Goal: Navigation & Orientation: Find specific page/section

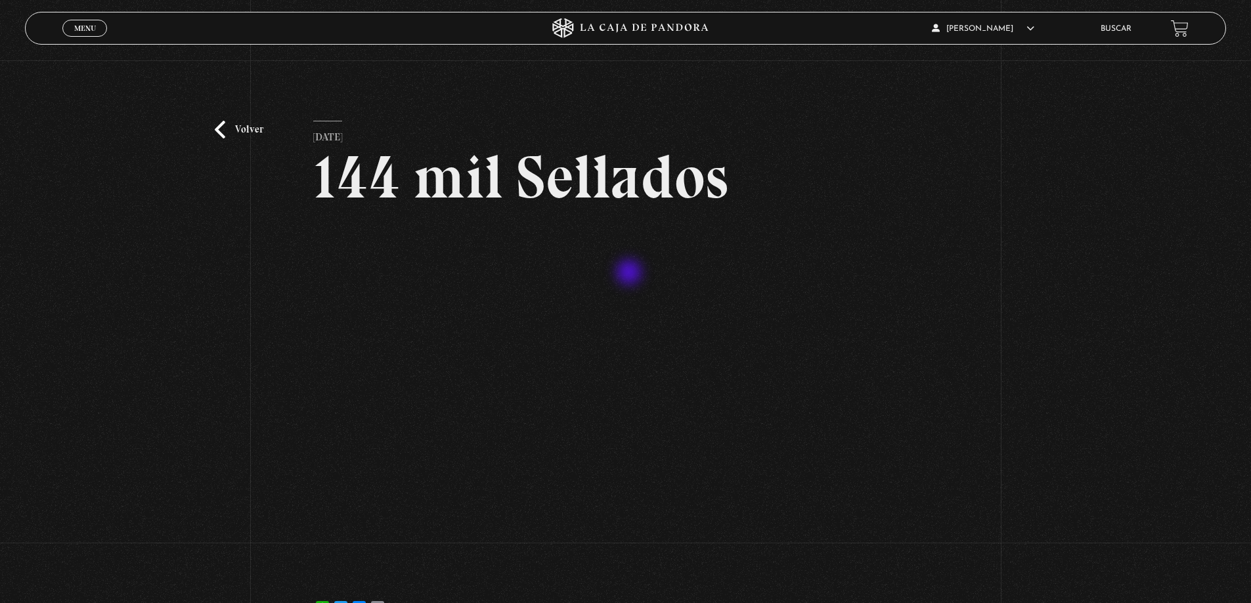
scroll to position [79, 0]
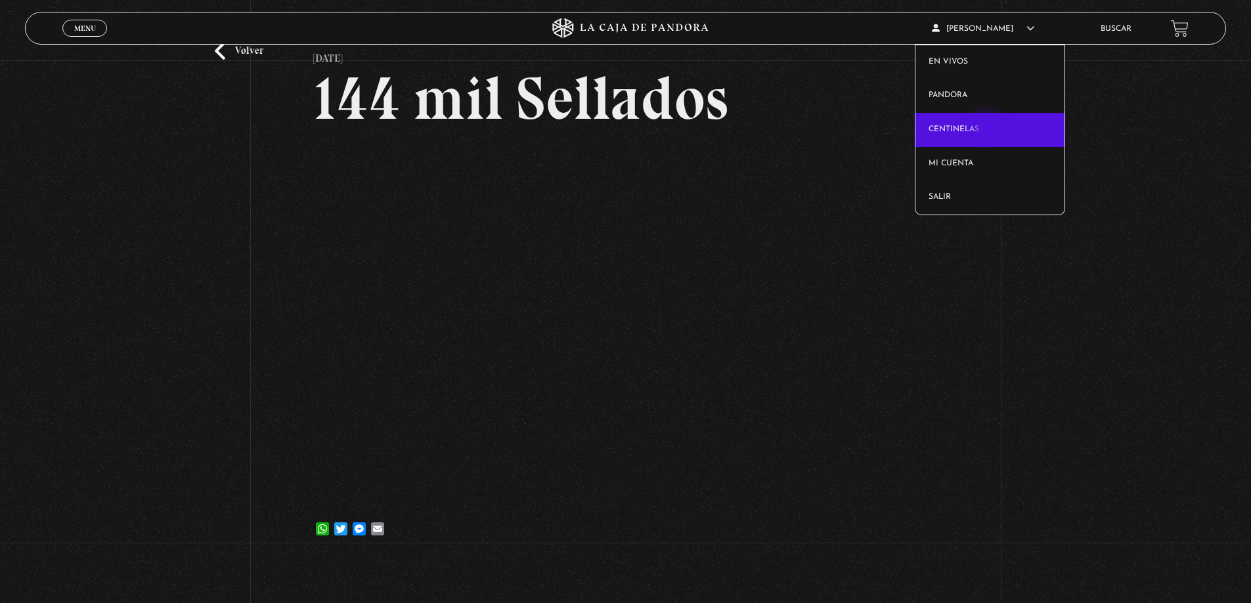
click at [987, 129] on link "Centinelas" at bounding box center [989, 130] width 149 height 34
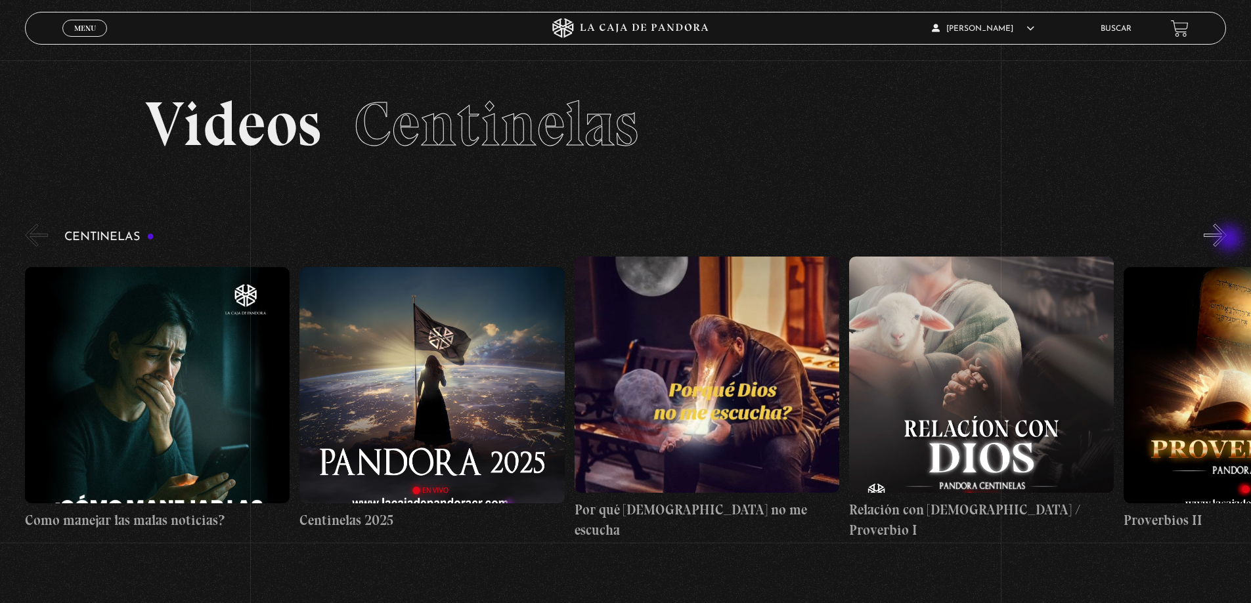
click at [1226, 240] on button "»" at bounding box center [1214, 235] width 23 height 23
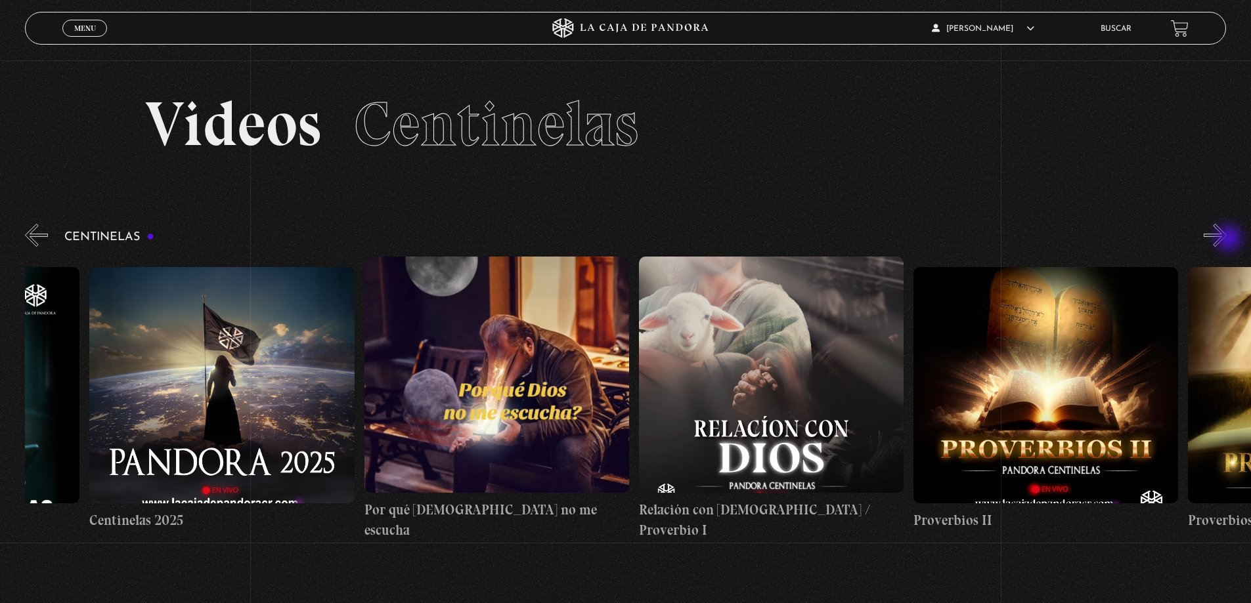
click at [1226, 240] on button "»" at bounding box center [1214, 235] width 23 height 23
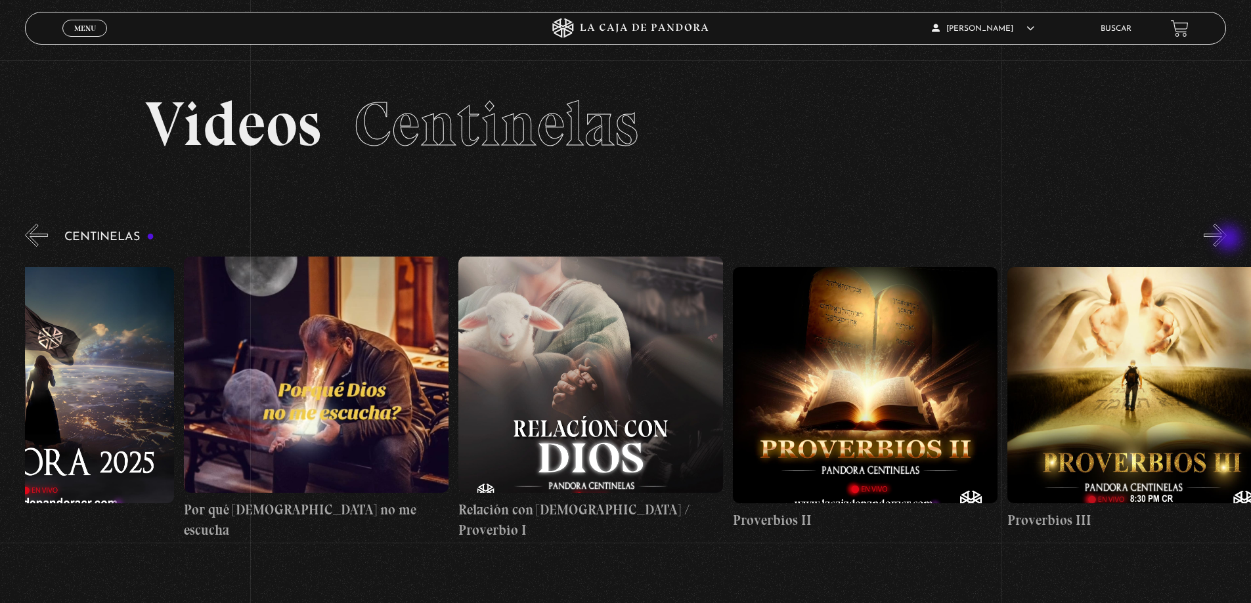
click at [1226, 240] on button "»" at bounding box center [1214, 235] width 23 height 23
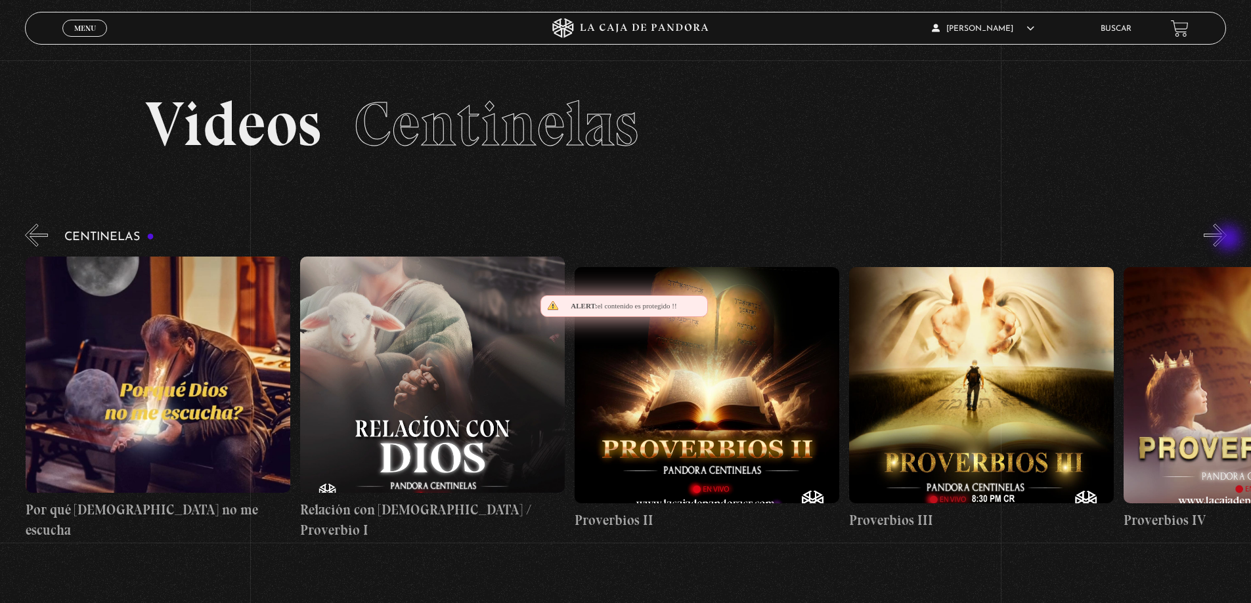
click at [1226, 240] on button "»" at bounding box center [1214, 235] width 23 height 23
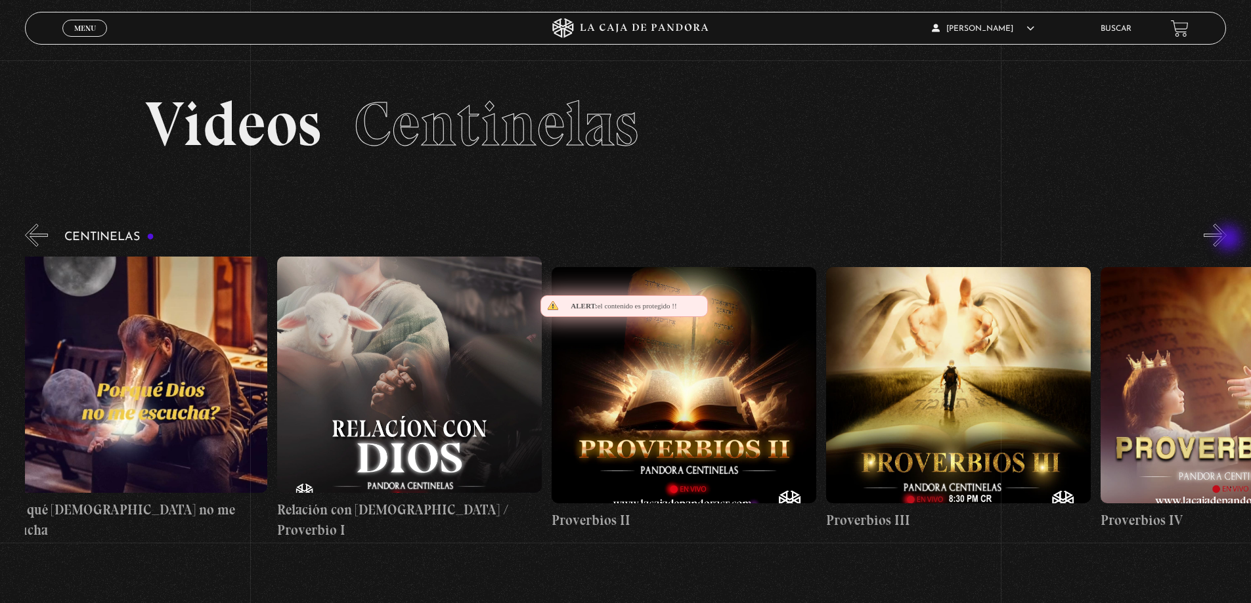
click at [1226, 240] on button "»" at bounding box center [1214, 235] width 23 height 23
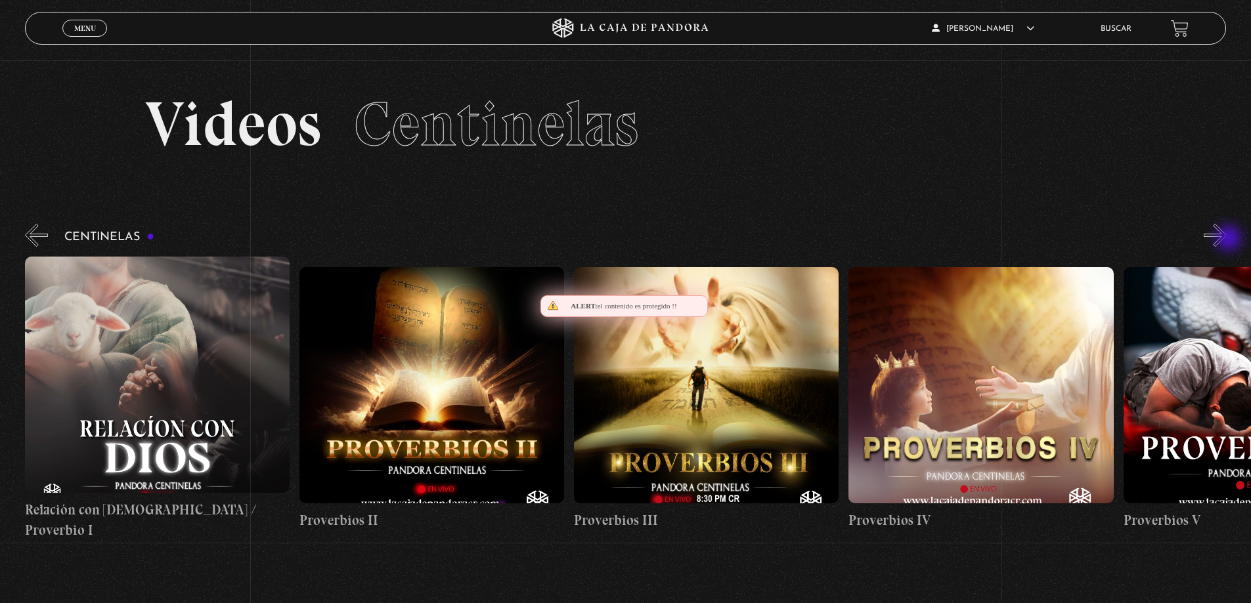
click at [1226, 240] on button "»" at bounding box center [1214, 235] width 23 height 23
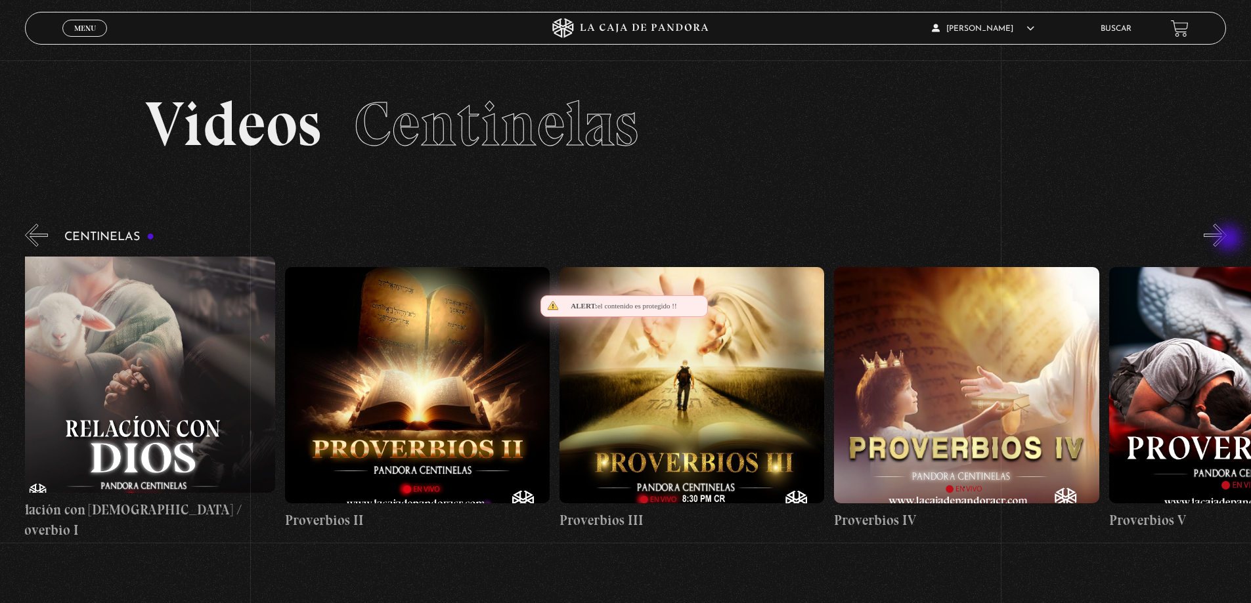
click at [1226, 240] on button "»" at bounding box center [1214, 235] width 23 height 23
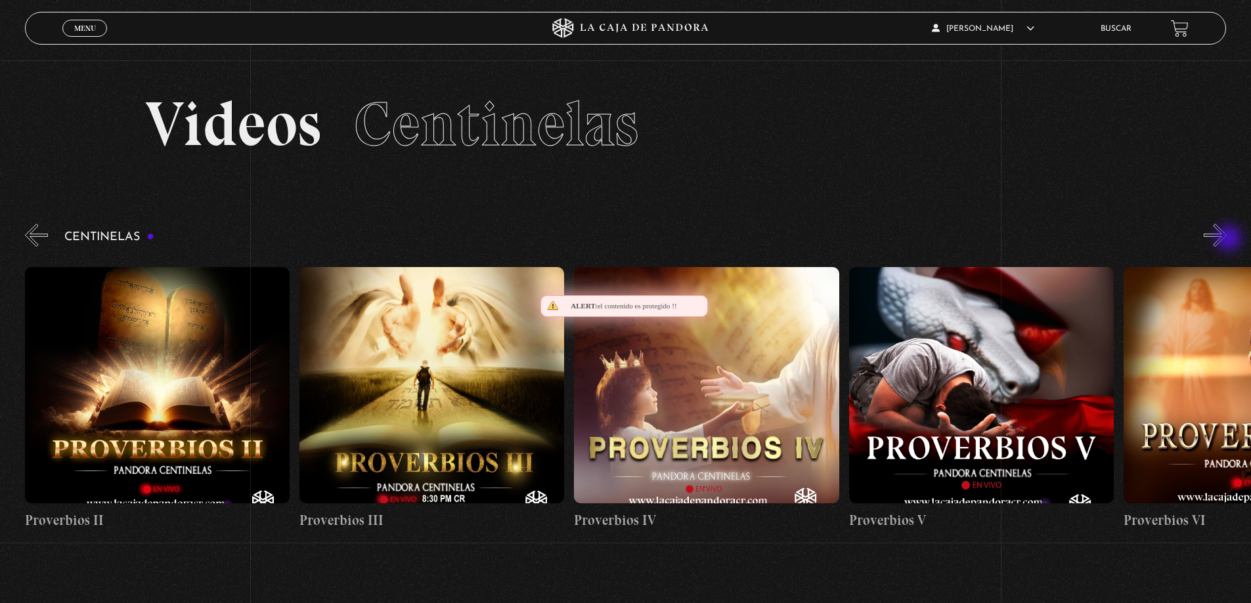
click at [1226, 240] on button "»" at bounding box center [1214, 235] width 23 height 23
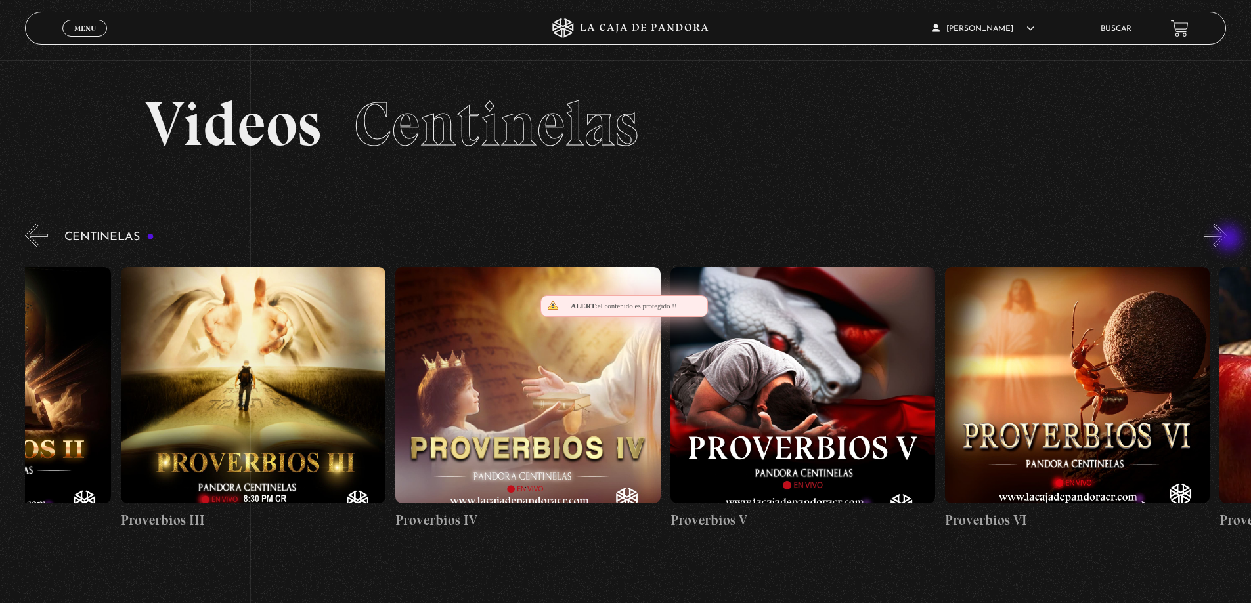
click at [1226, 240] on button "»" at bounding box center [1214, 235] width 23 height 23
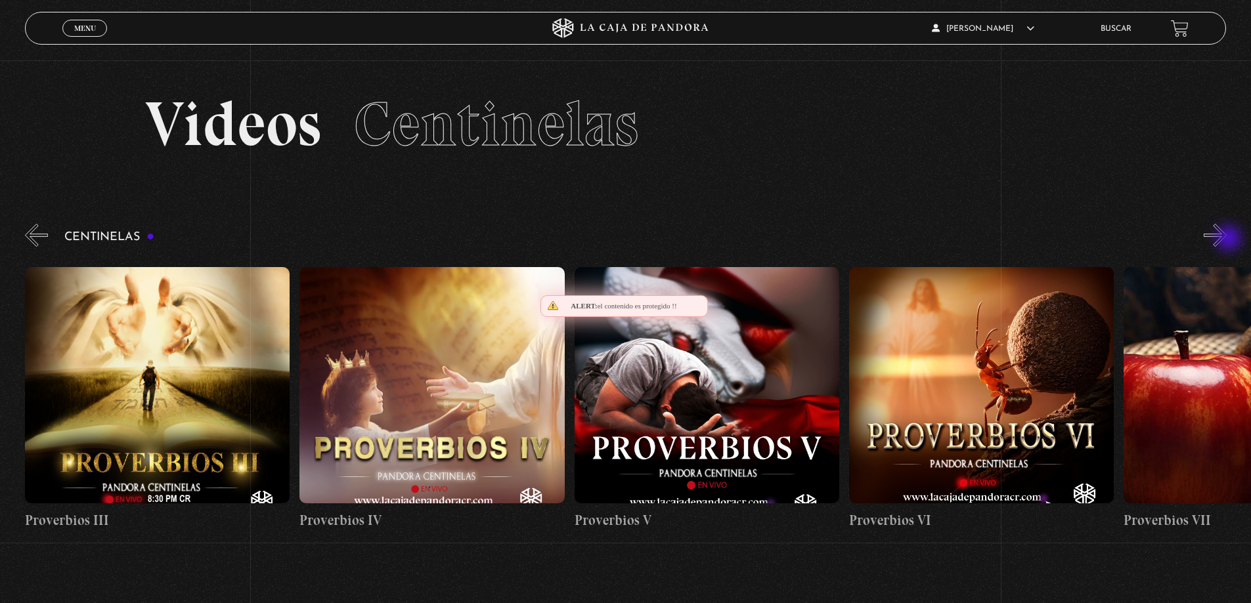
click at [1226, 240] on button "»" at bounding box center [1214, 235] width 23 height 23
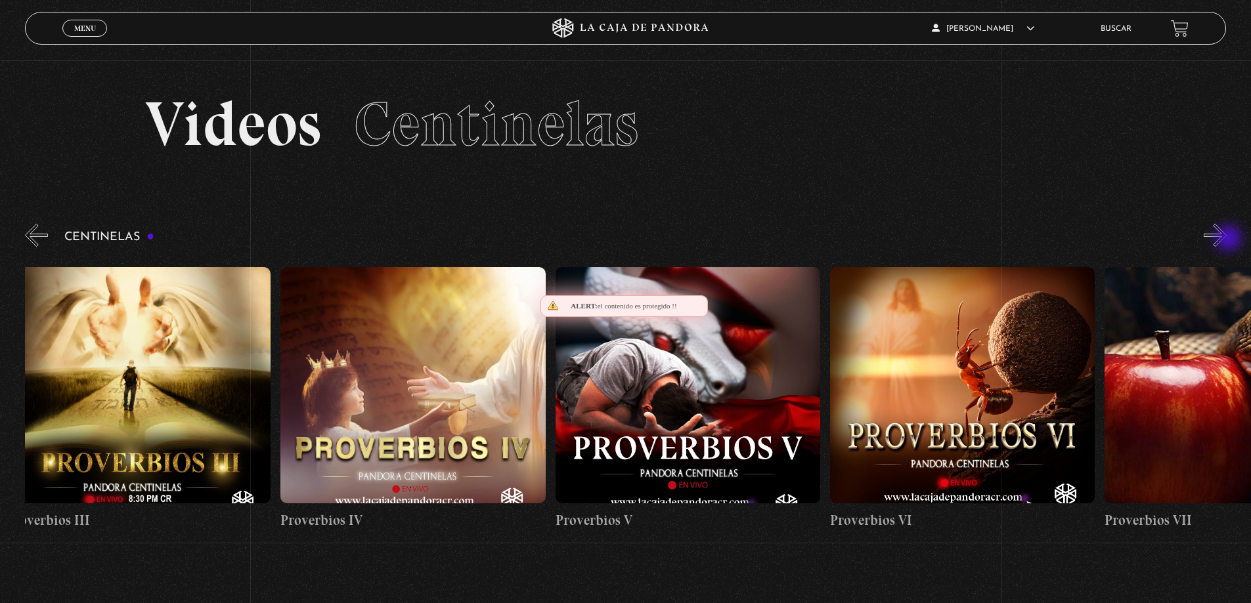
click at [1226, 240] on button "»" at bounding box center [1214, 235] width 23 height 23
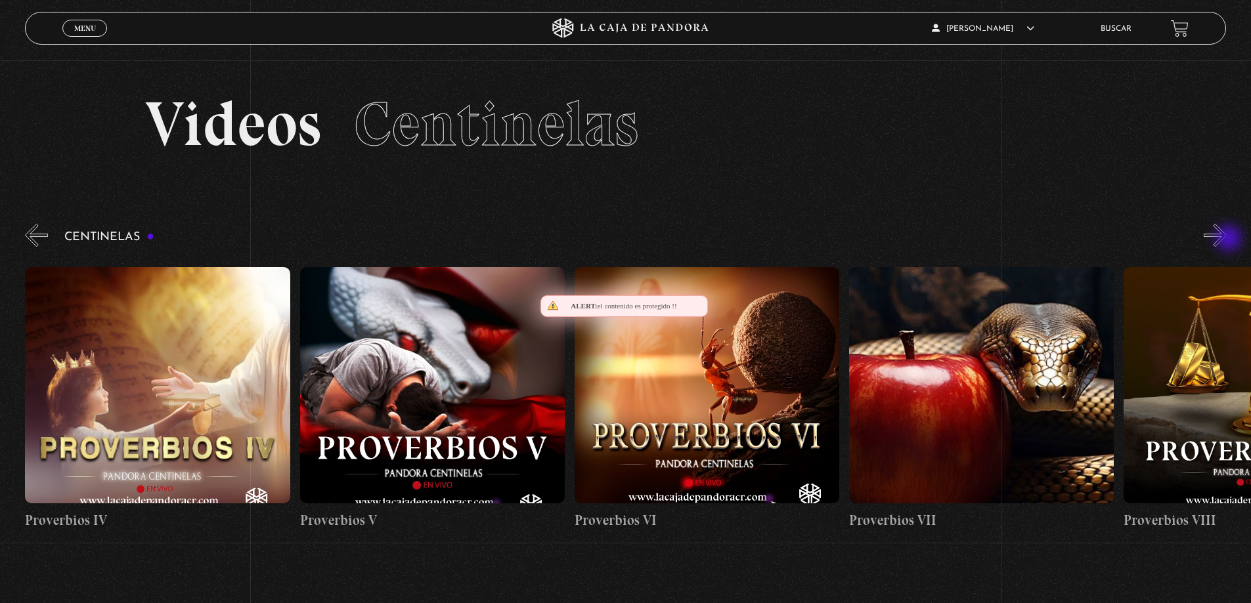
click at [1226, 240] on button "»" at bounding box center [1214, 235] width 23 height 23
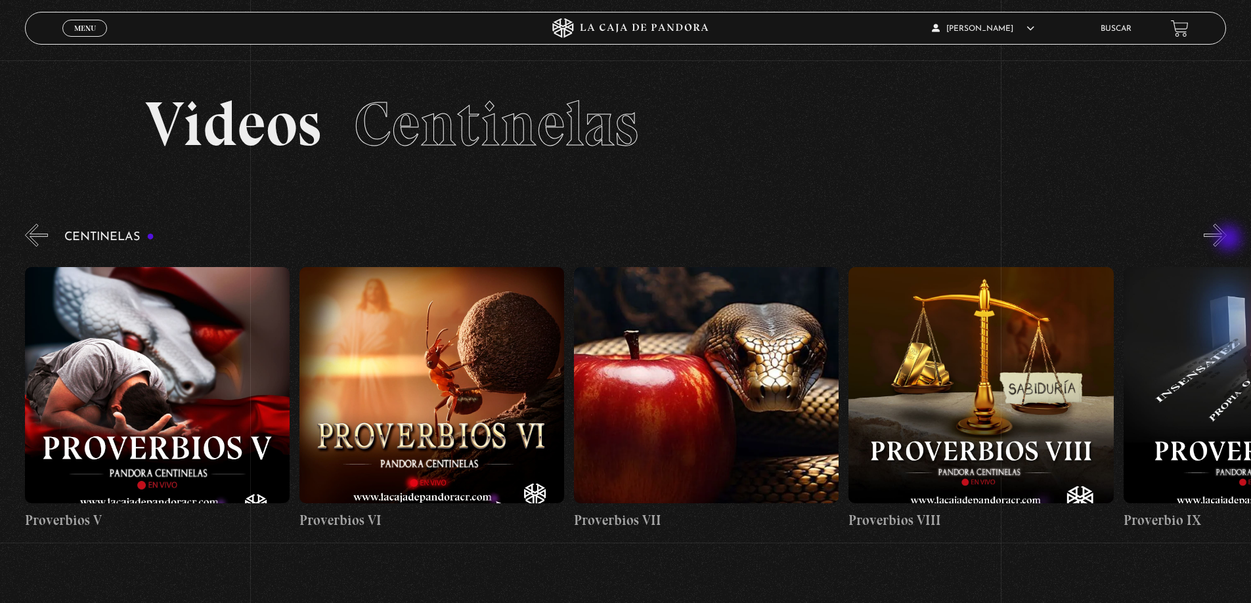
click at [1226, 240] on button "»" at bounding box center [1214, 235] width 23 height 23
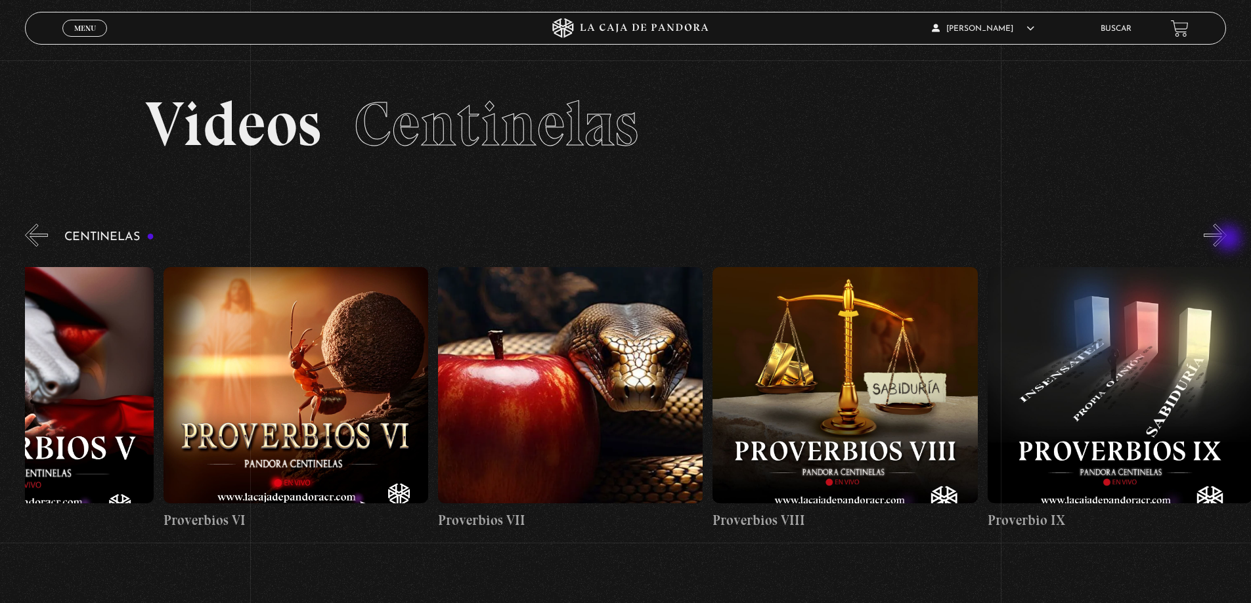
click at [1226, 240] on button "»" at bounding box center [1214, 235] width 23 height 23
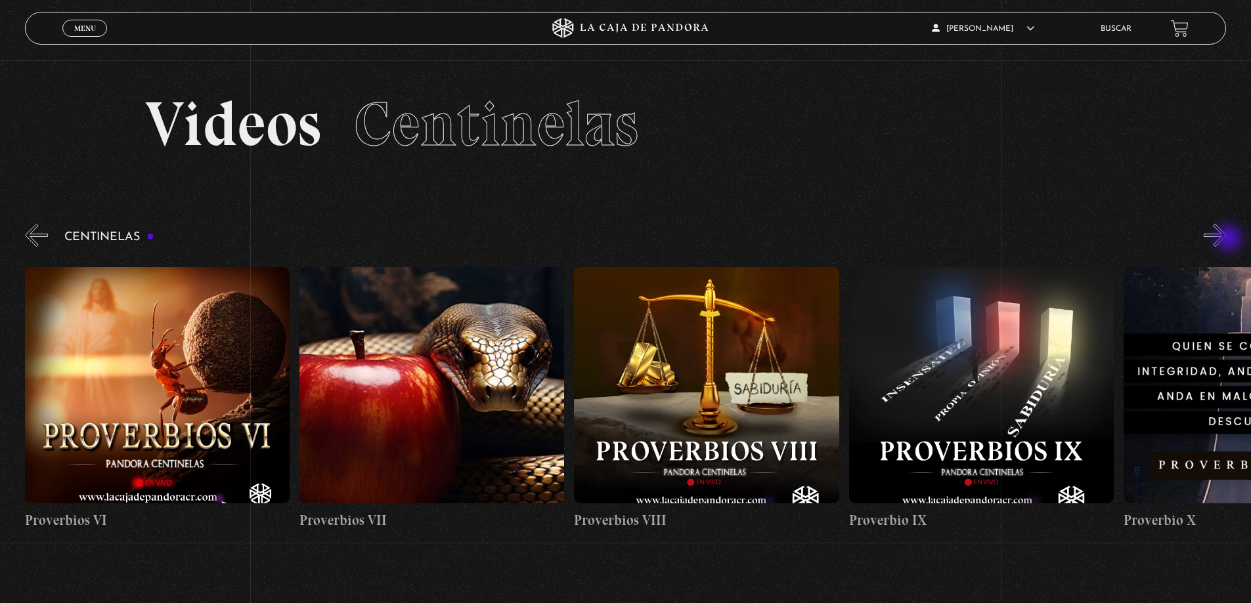
click at [1226, 240] on button "»" at bounding box center [1214, 235] width 23 height 23
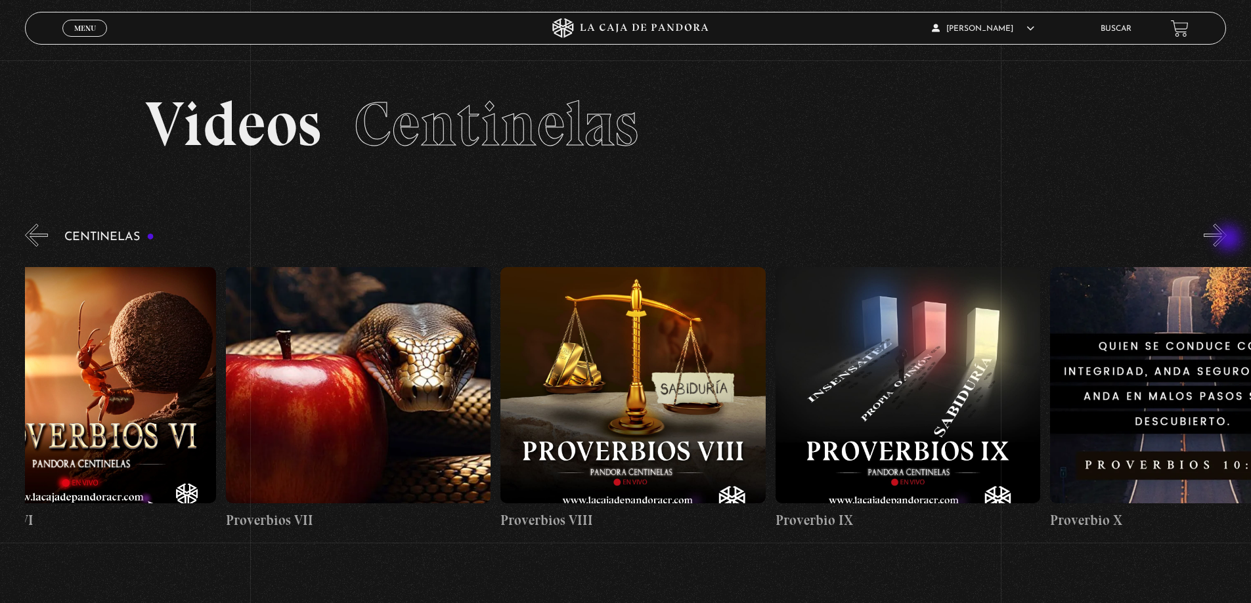
click at [1226, 240] on button "»" at bounding box center [1214, 235] width 23 height 23
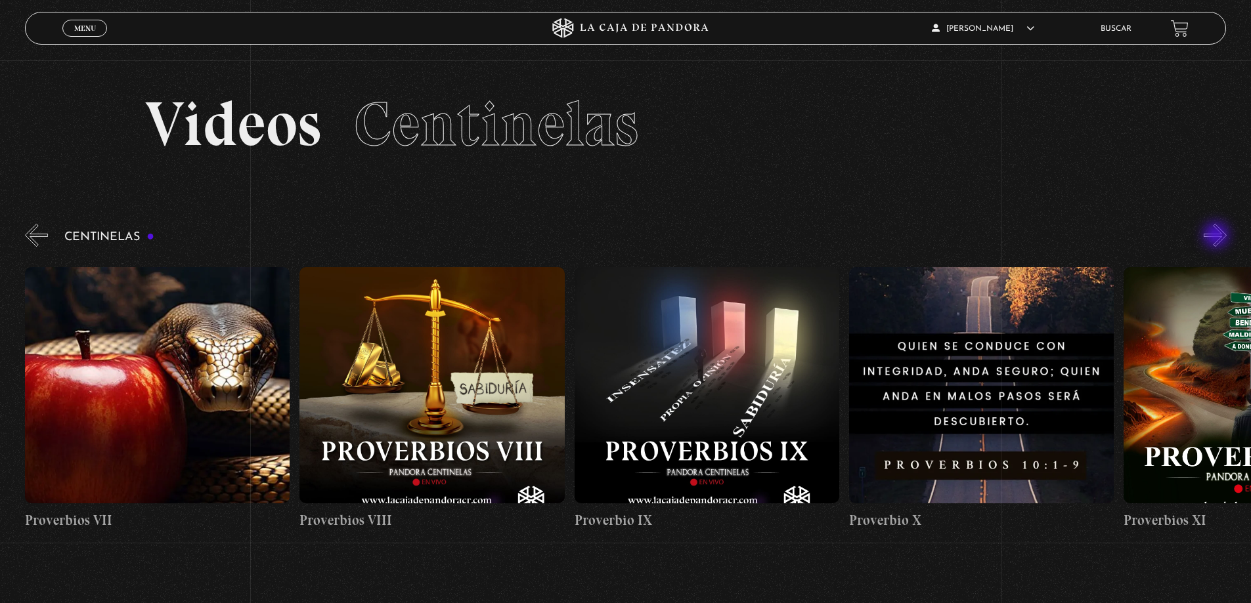
click at [1217, 236] on button "»" at bounding box center [1214, 235] width 23 height 23
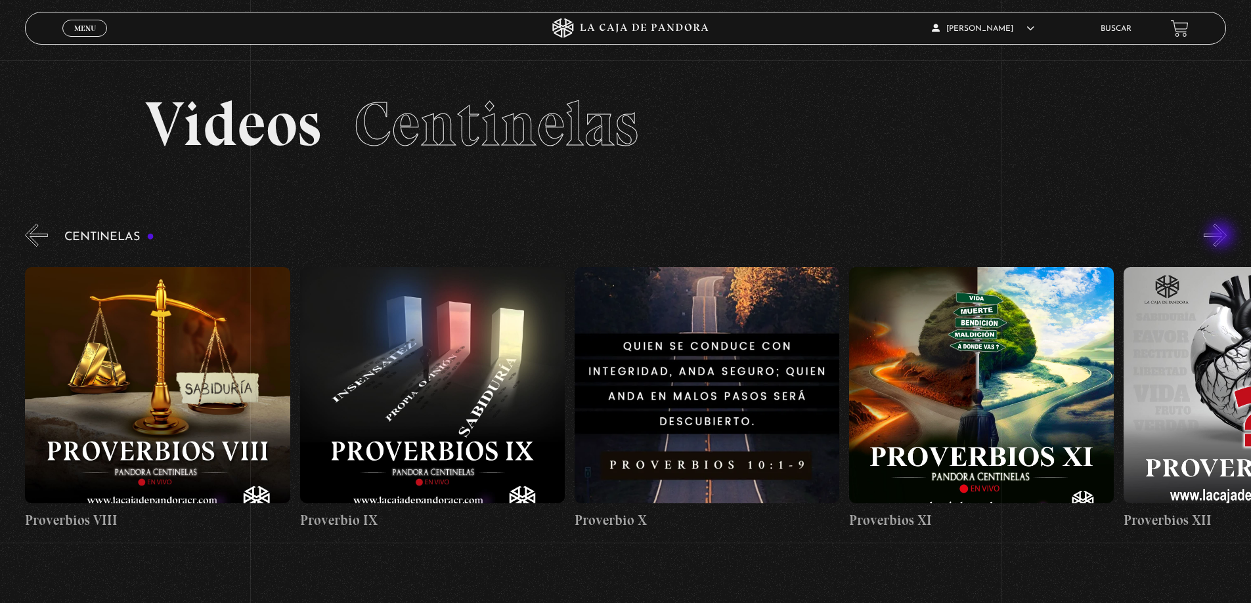
click at [1222, 236] on button "»" at bounding box center [1214, 235] width 23 height 23
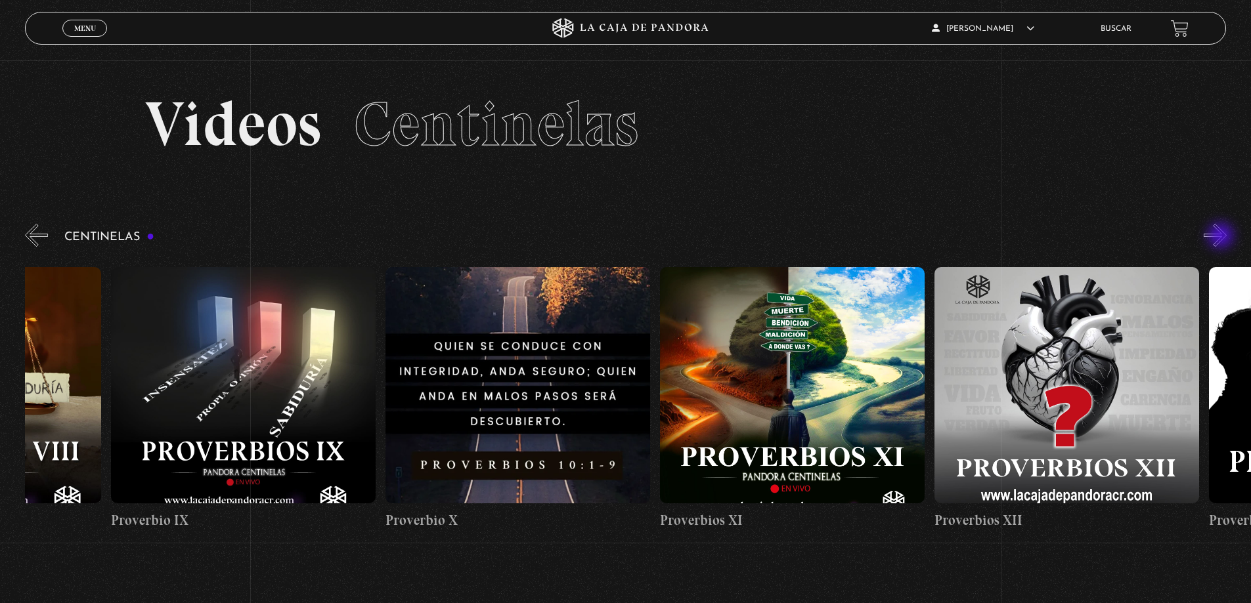
click at [1222, 237] on button "»" at bounding box center [1214, 235] width 23 height 23
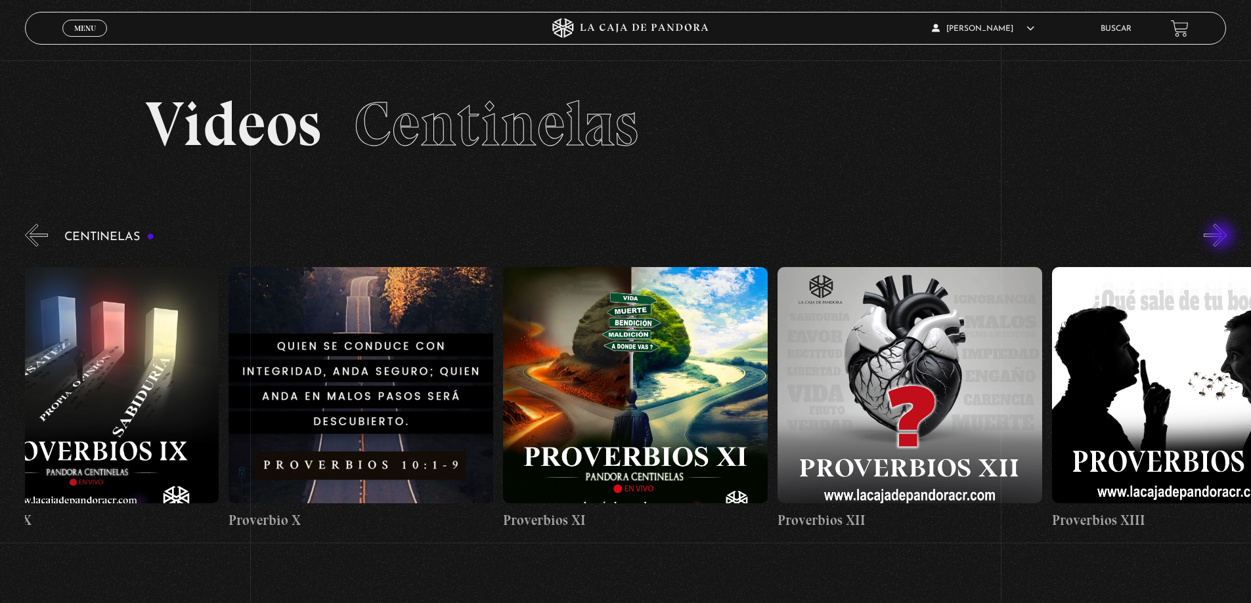
click at [1222, 237] on button "»" at bounding box center [1214, 235] width 23 height 23
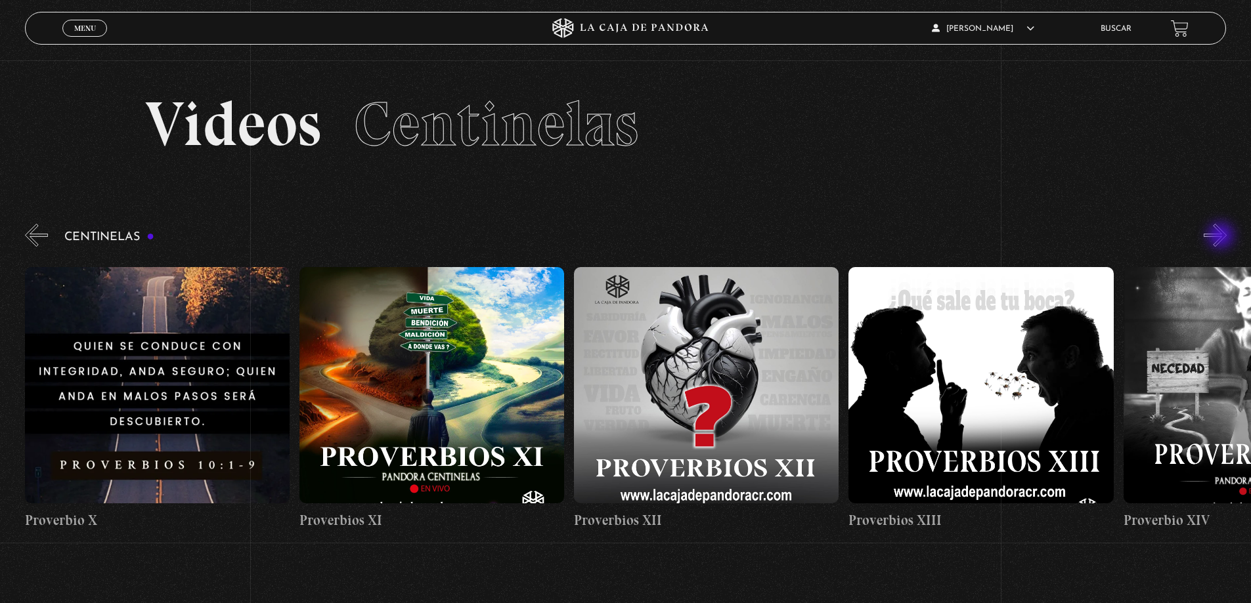
click at [1222, 237] on button "»" at bounding box center [1214, 235] width 23 height 23
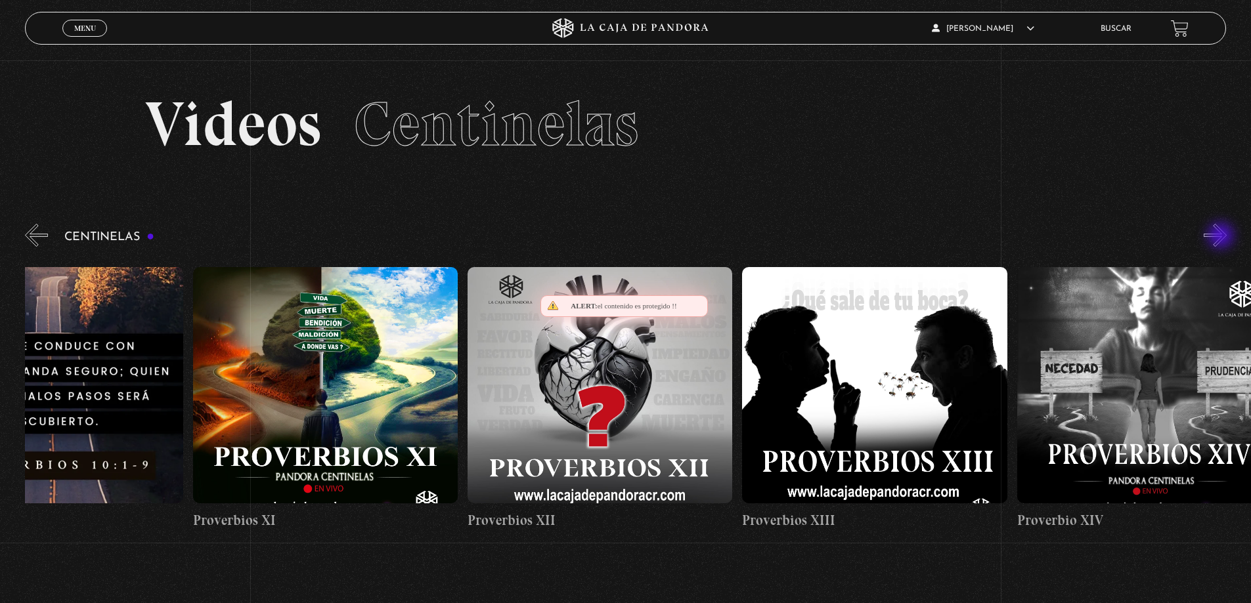
click at [1222, 237] on button "»" at bounding box center [1214, 235] width 23 height 23
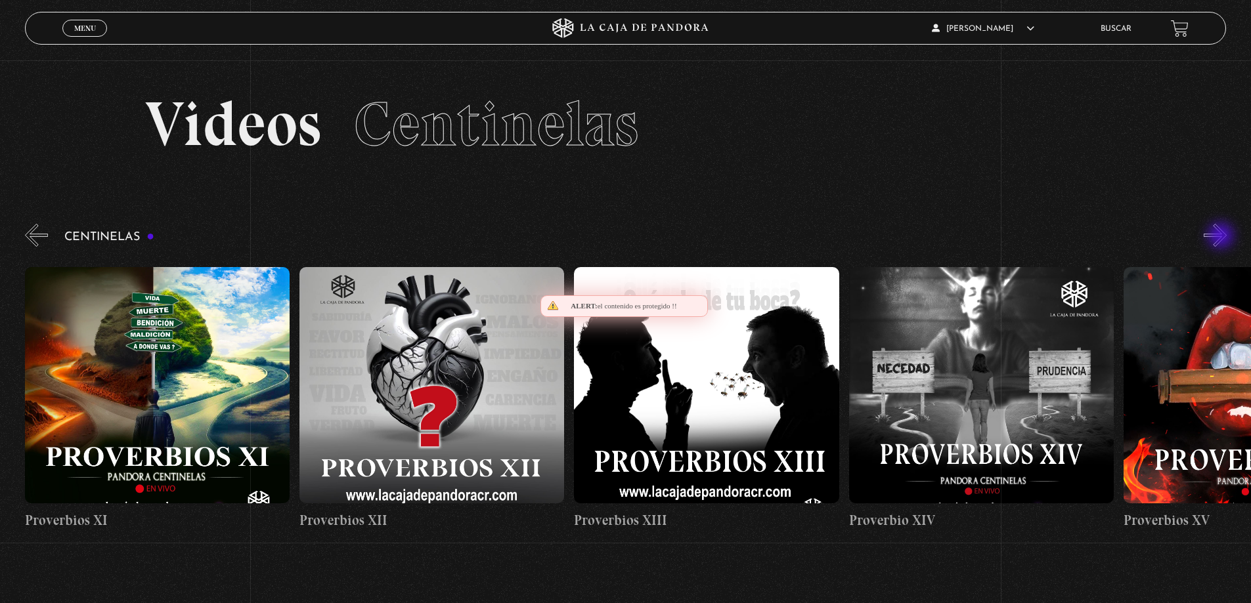
click at [1222, 237] on button "»" at bounding box center [1214, 235] width 23 height 23
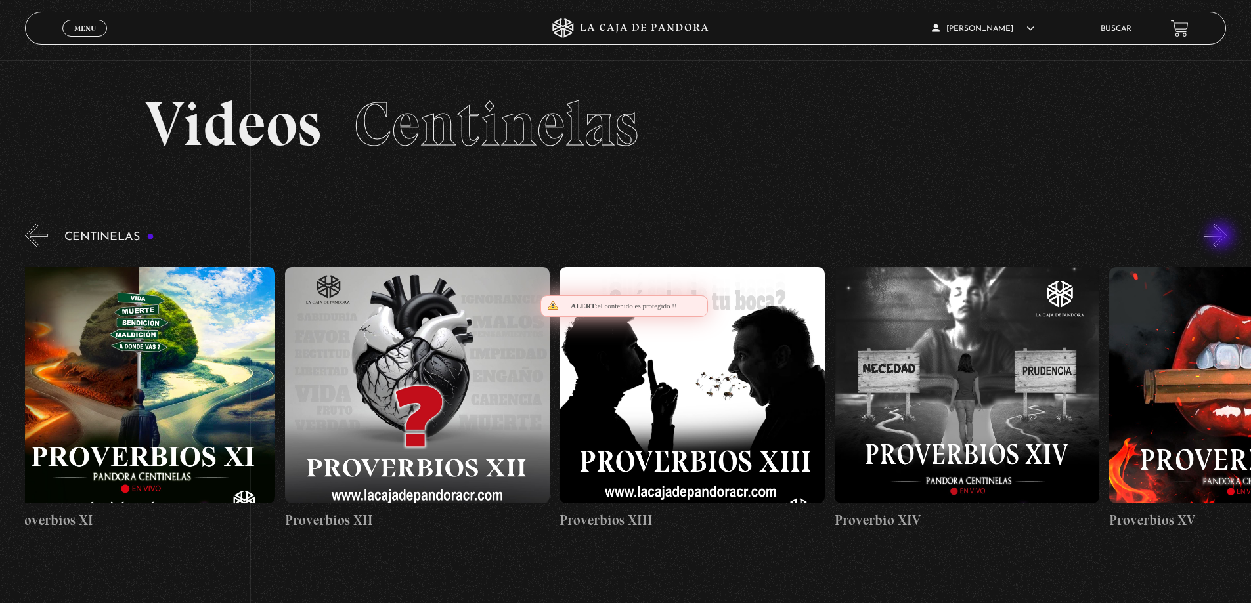
click at [1222, 237] on button "»" at bounding box center [1214, 235] width 23 height 23
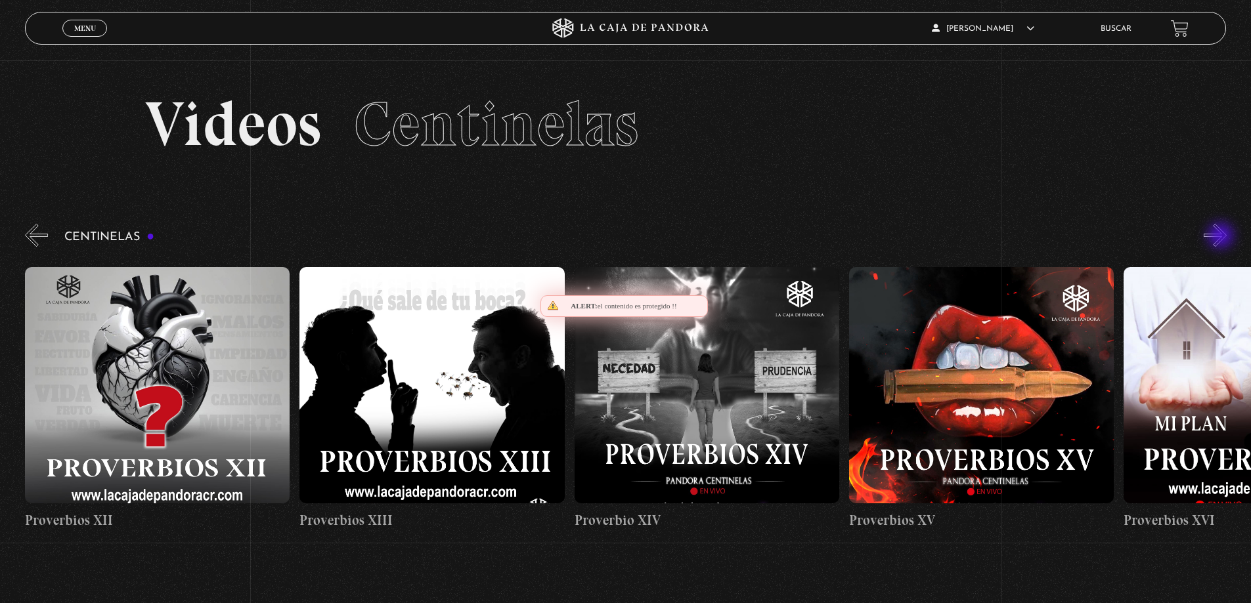
click at [1222, 237] on button "»" at bounding box center [1214, 235] width 23 height 23
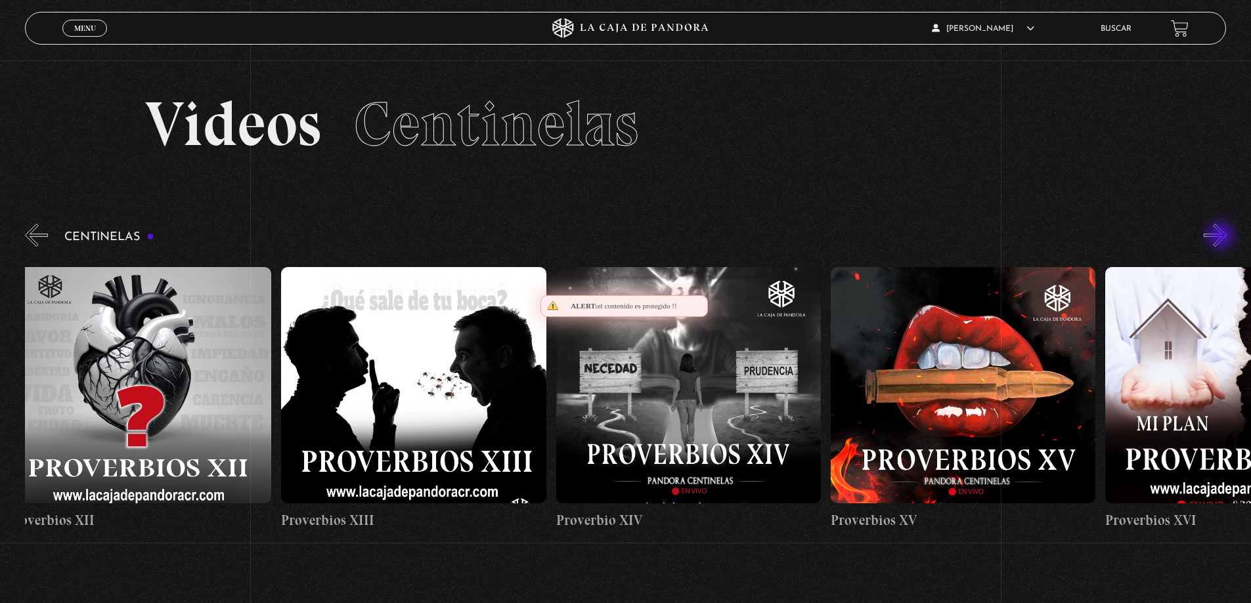
click at [1222, 237] on button "»" at bounding box center [1214, 235] width 23 height 23
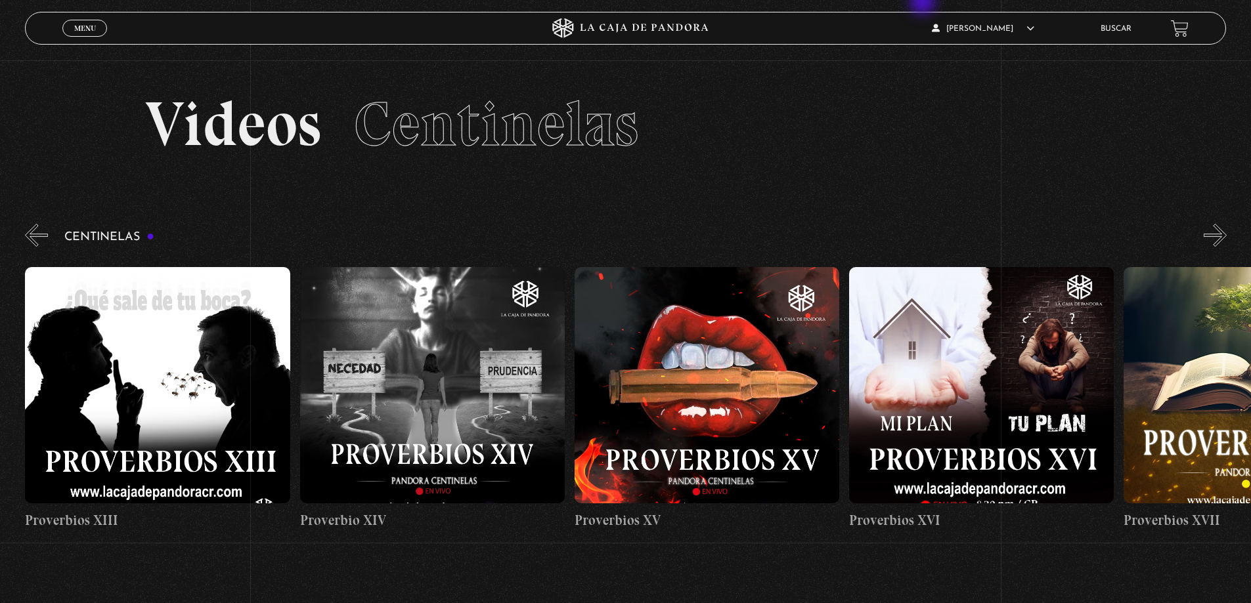
scroll to position [0, 4118]
click at [1225, 238] on button "»" at bounding box center [1214, 235] width 23 height 23
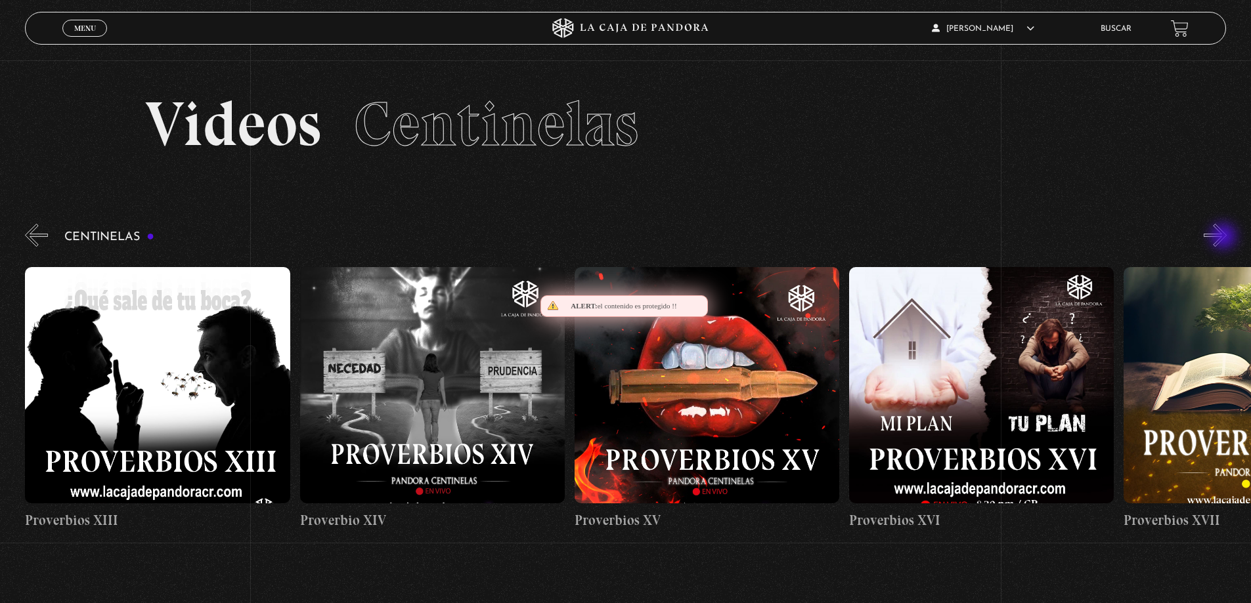
click at [1224, 238] on button "»" at bounding box center [1214, 235] width 23 height 23
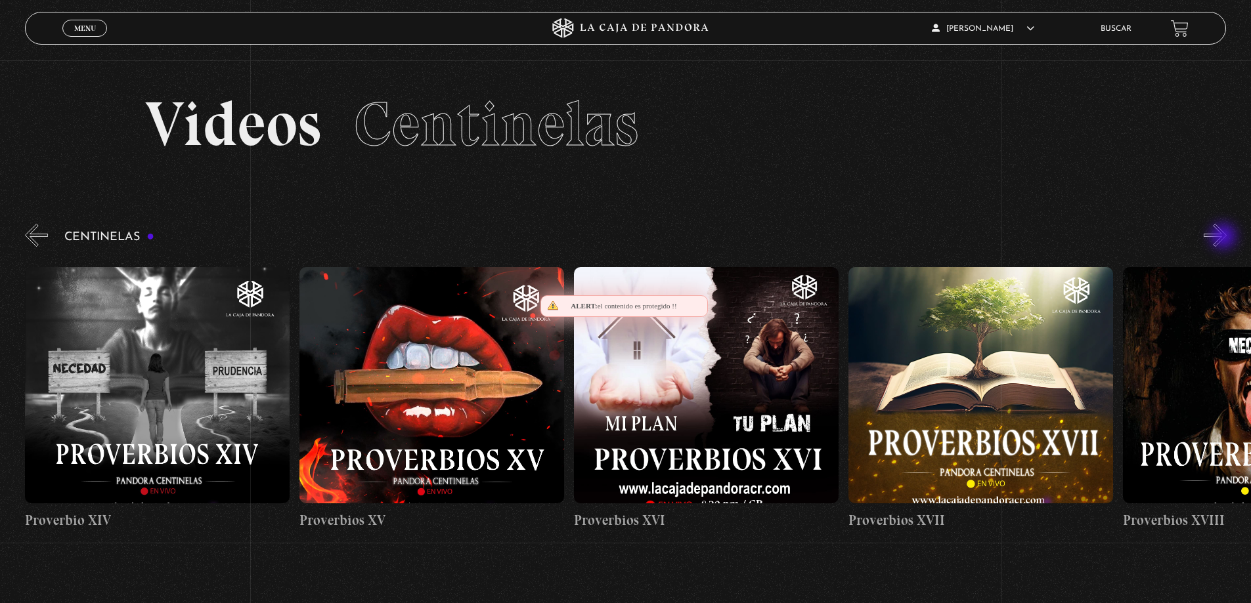
click at [1224, 238] on button "»" at bounding box center [1214, 235] width 23 height 23
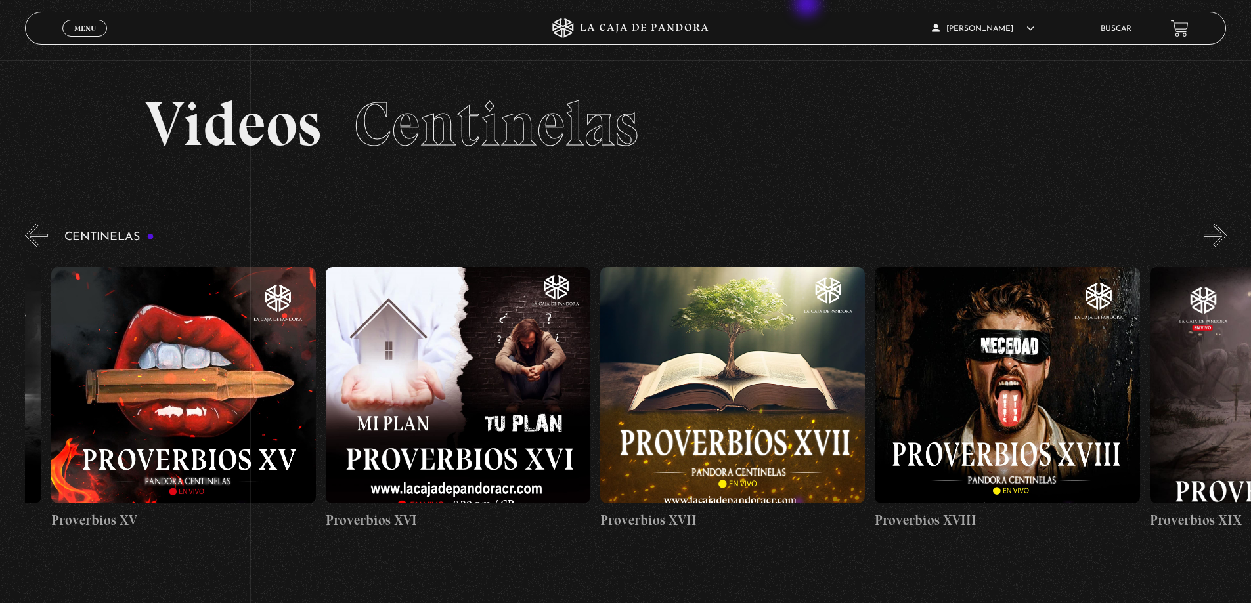
scroll to position [0, 4667]
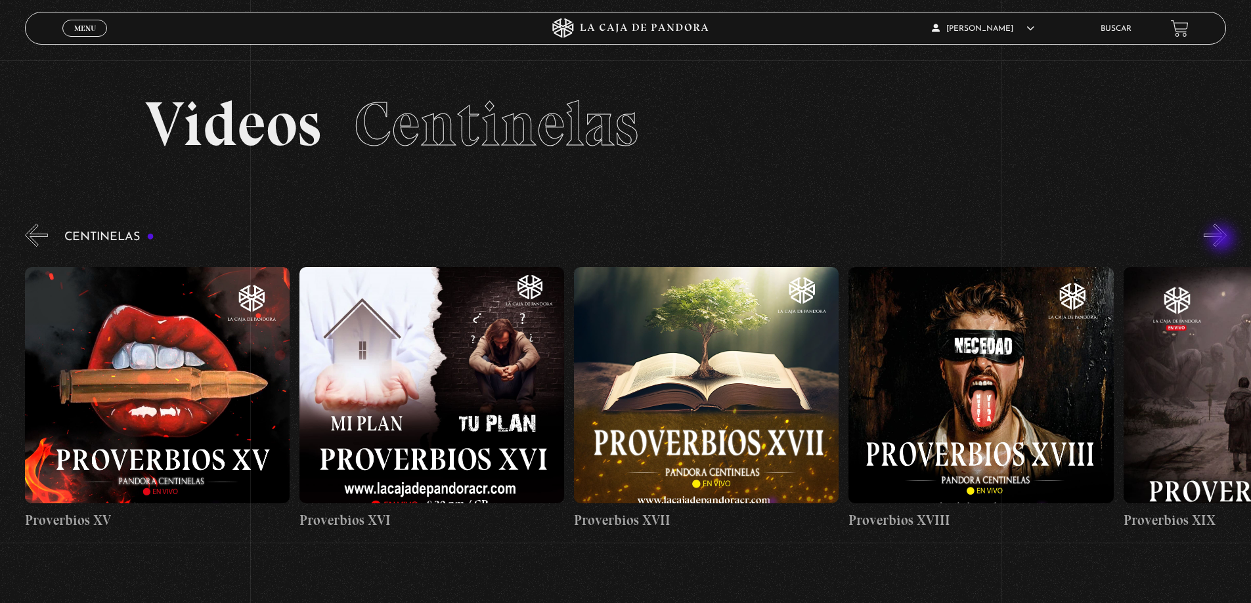
click at [1222, 240] on button "»" at bounding box center [1214, 235] width 23 height 23
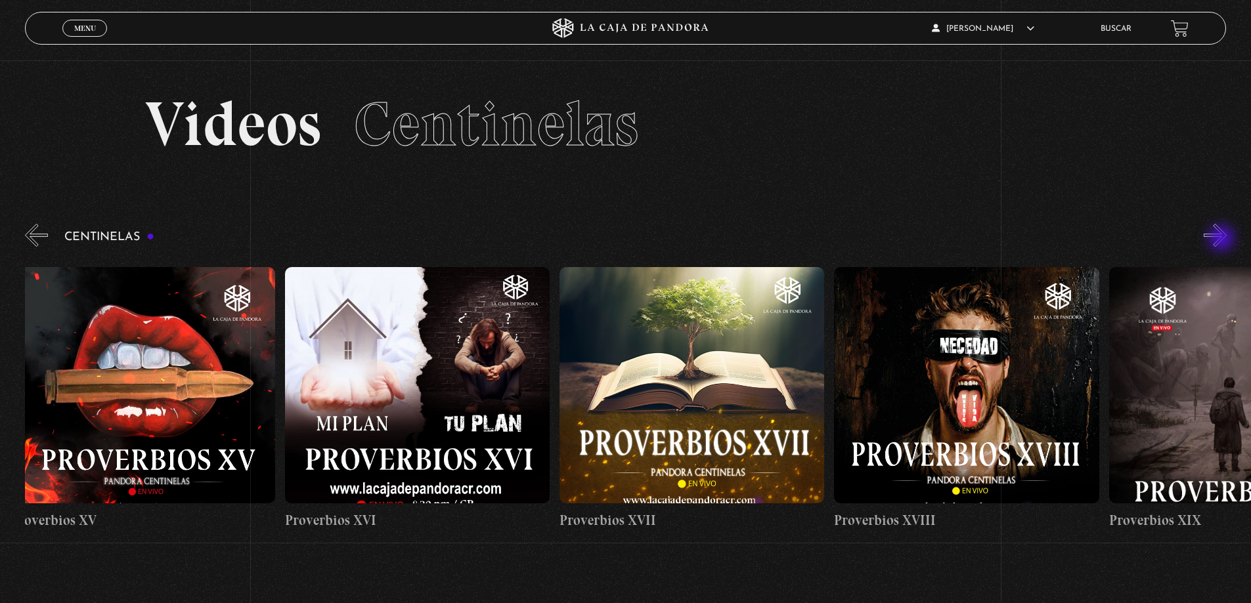
click at [1222, 240] on button "»" at bounding box center [1214, 235] width 23 height 23
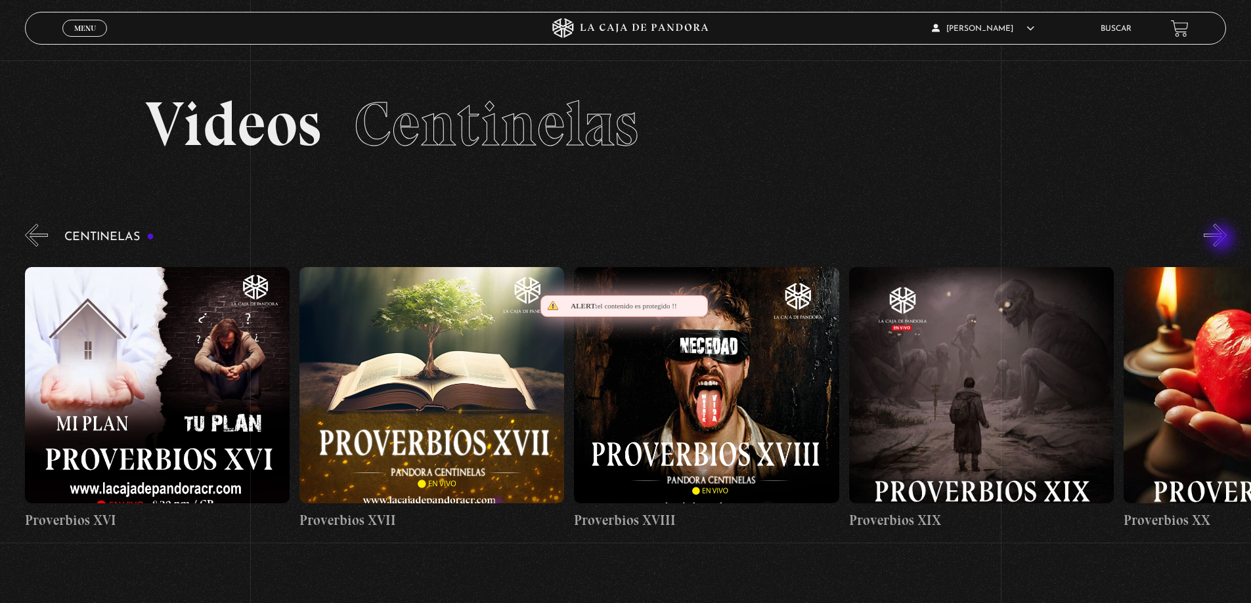
click at [1222, 240] on button "»" at bounding box center [1214, 235] width 23 height 23
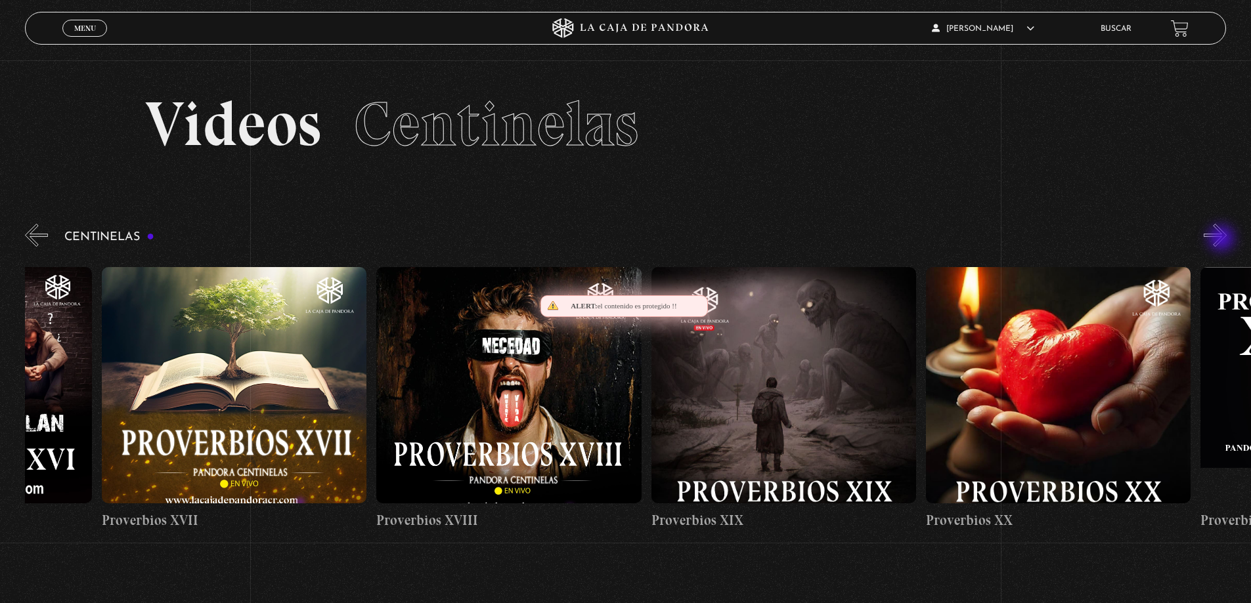
click at [1222, 240] on button "»" at bounding box center [1214, 235] width 23 height 23
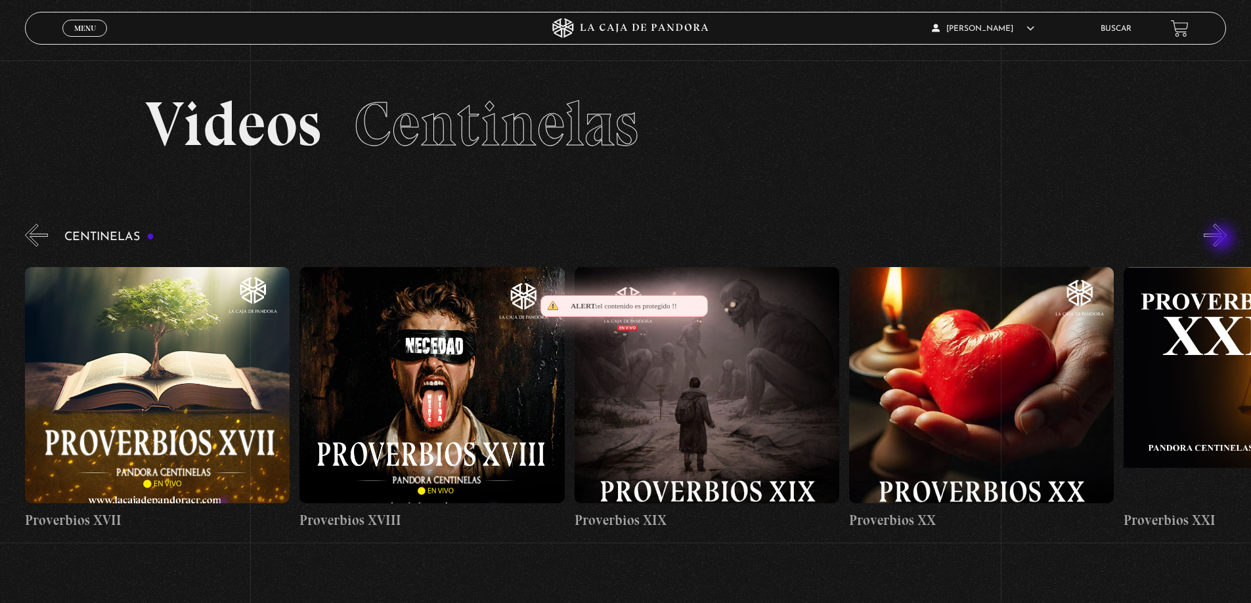
click at [1222, 240] on button "»" at bounding box center [1214, 235] width 23 height 23
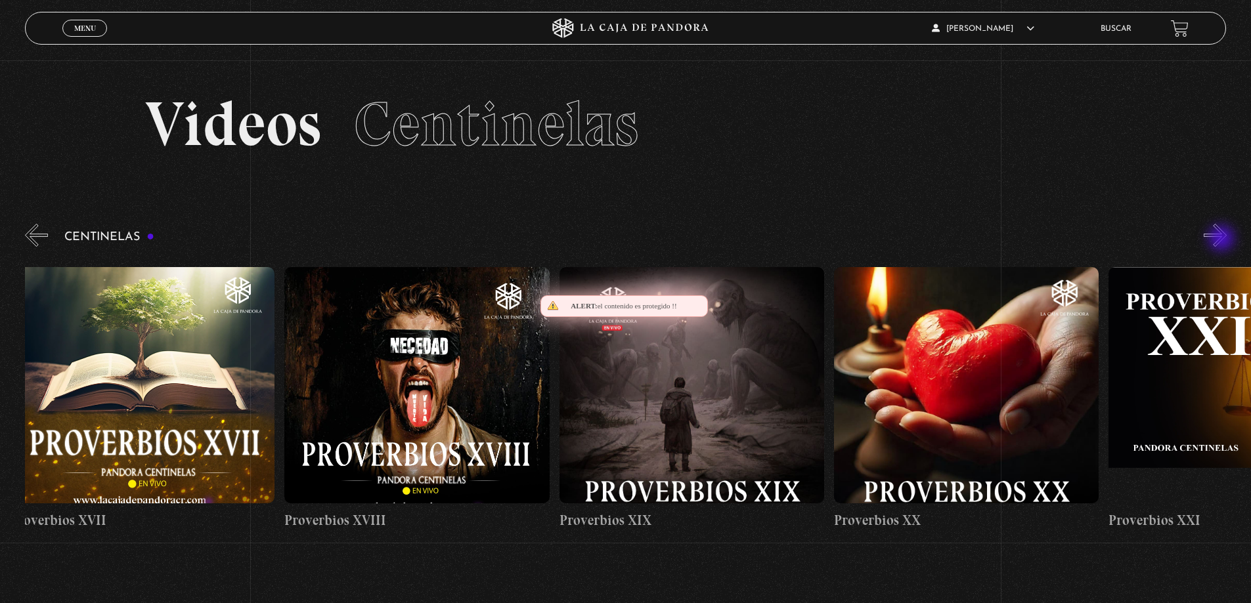
click at [1222, 240] on button "»" at bounding box center [1214, 235] width 23 height 23
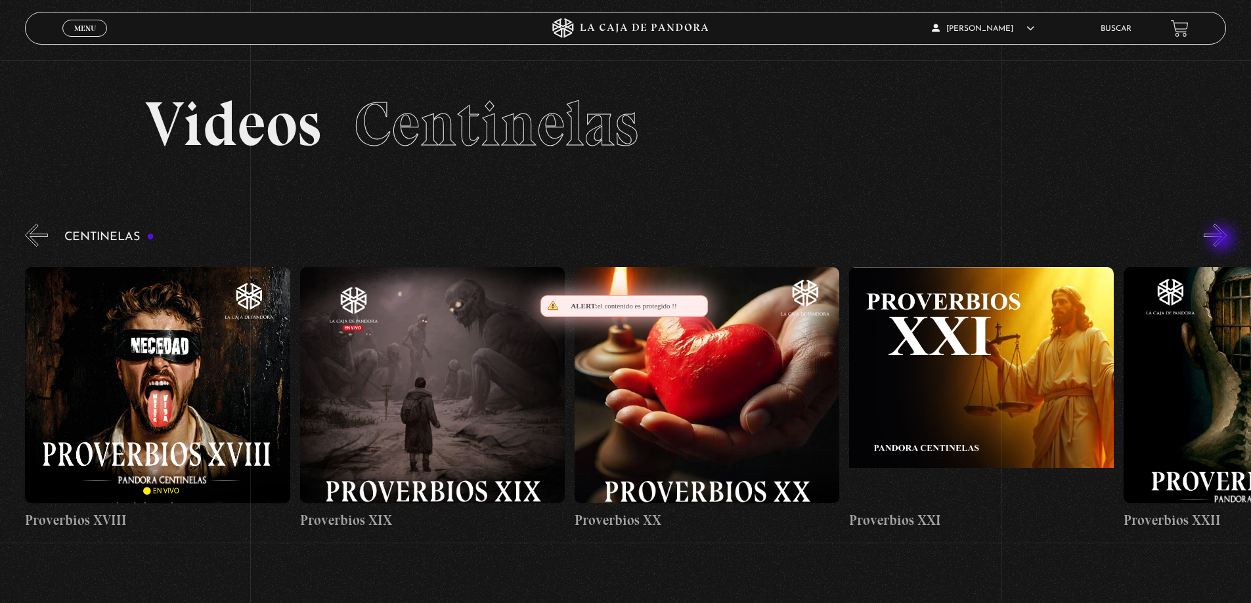
click at [1222, 240] on button "»" at bounding box center [1214, 235] width 23 height 23
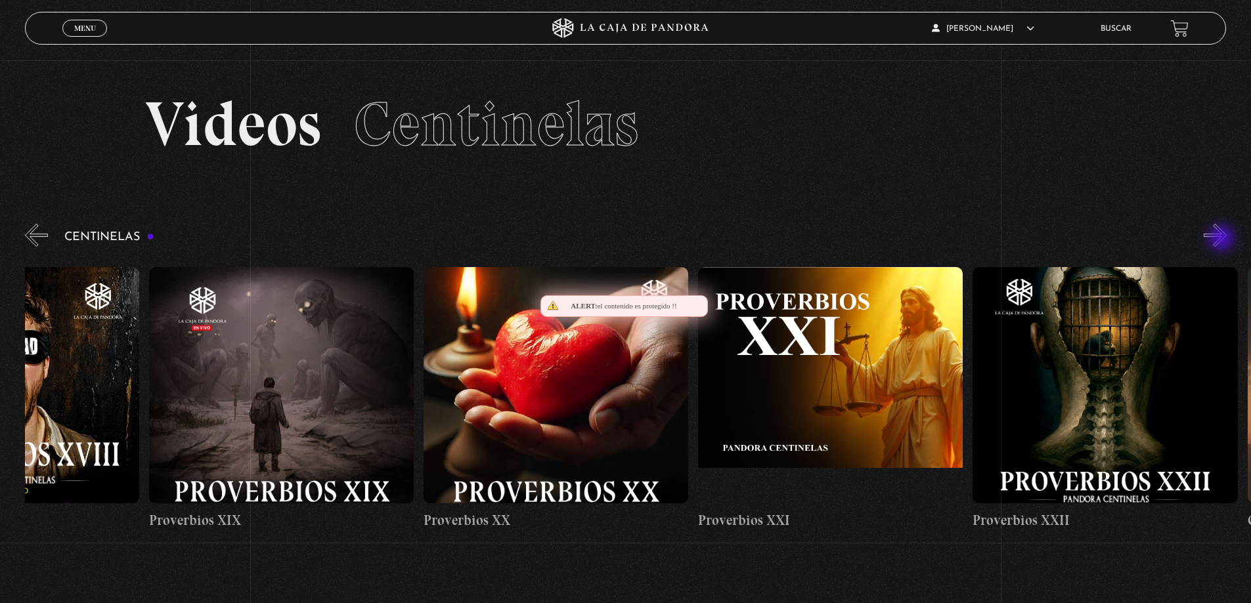
click at [1222, 240] on button "»" at bounding box center [1214, 235] width 23 height 23
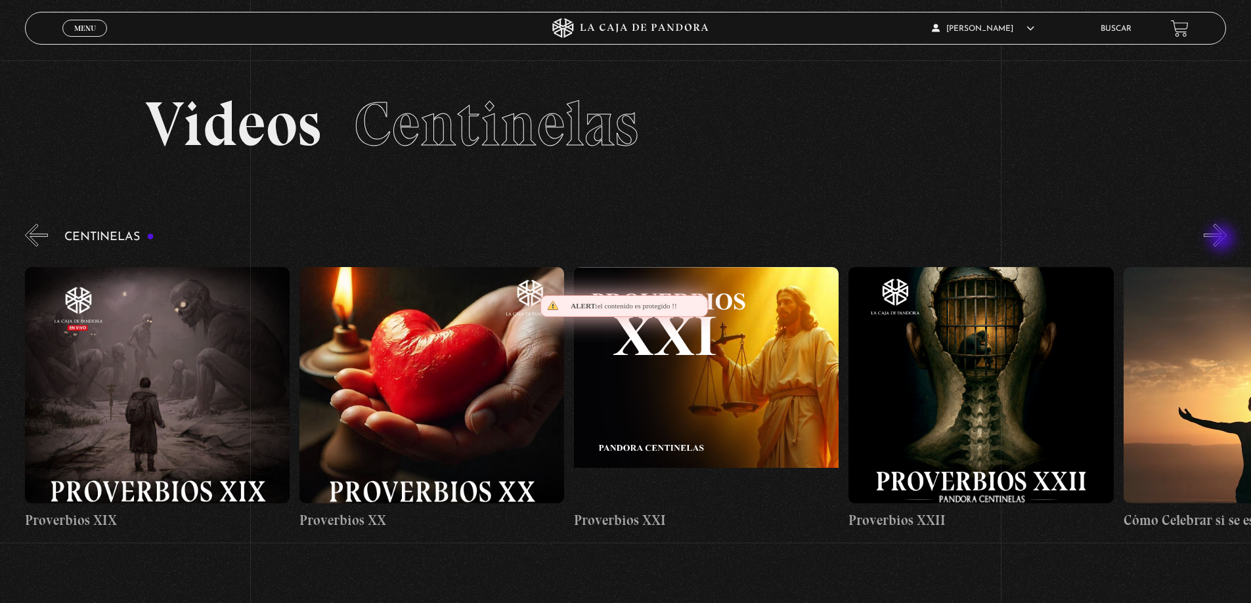
click at [1222, 240] on button "»" at bounding box center [1214, 235] width 23 height 23
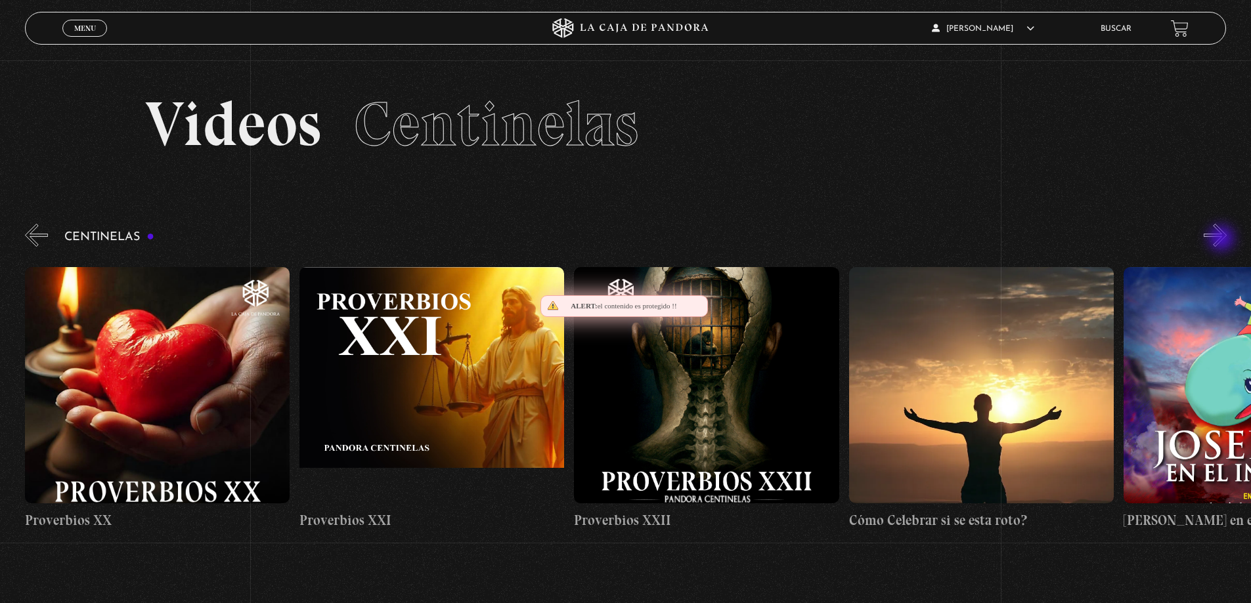
click at [1222, 240] on button "»" at bounding box center [1214, 235] width 23 height 23
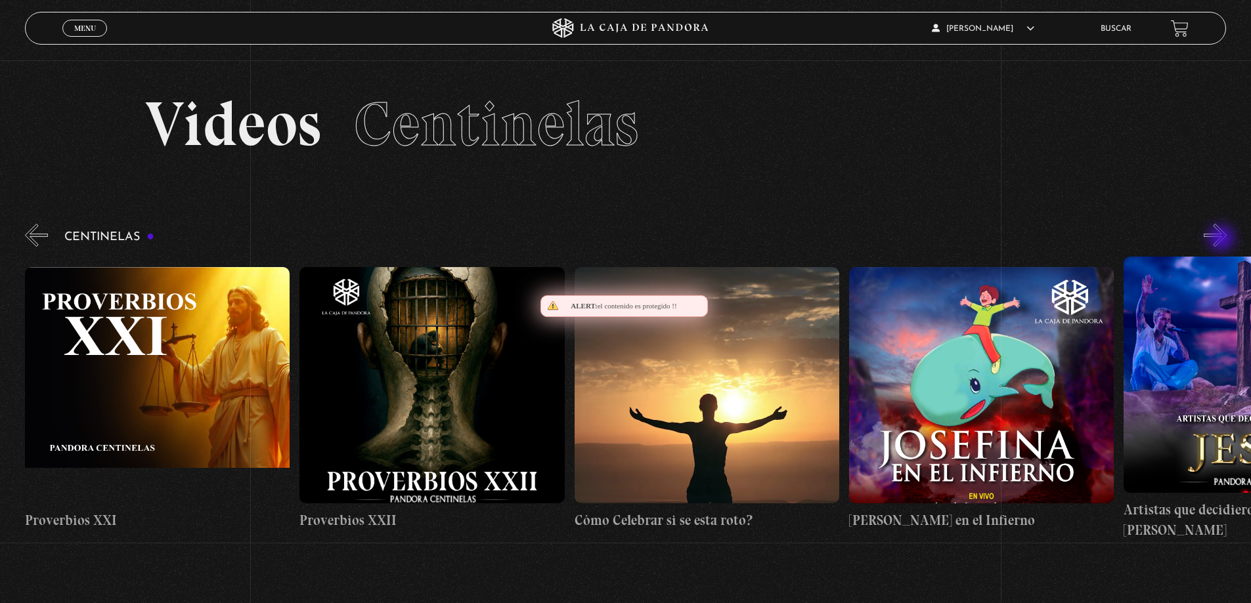
click at [1222, 240] on button "»" at bounding box center [1214, 235] width 23 height 23
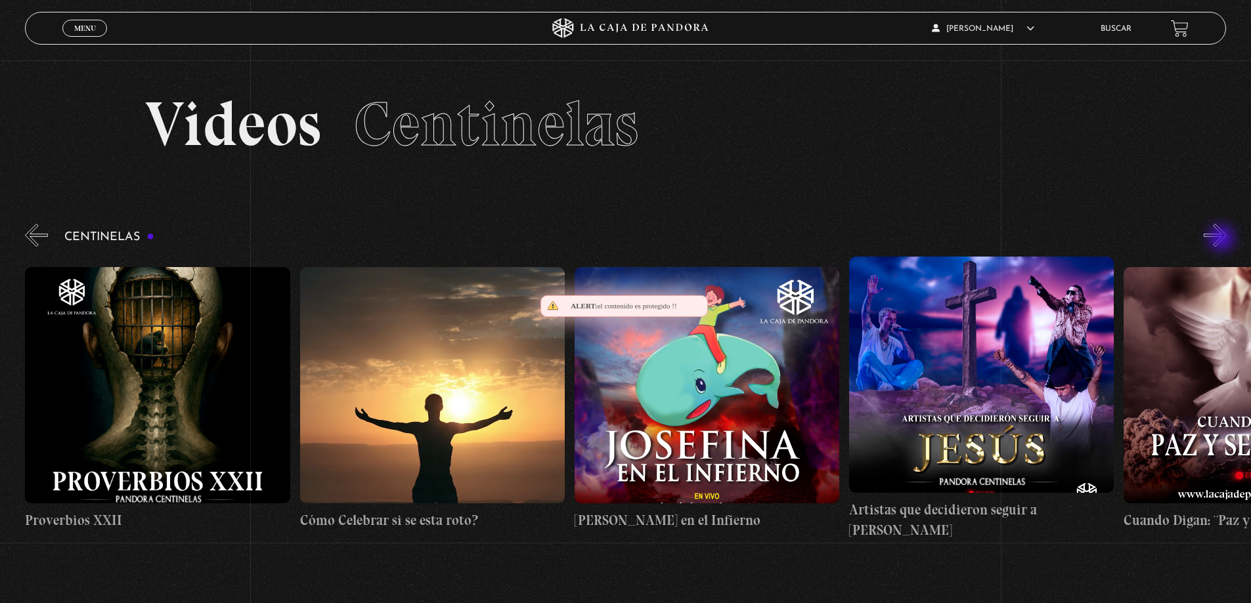
scroll to position [0, 6589]
